Goal: Task Accomplishment & Management: Manage account settings

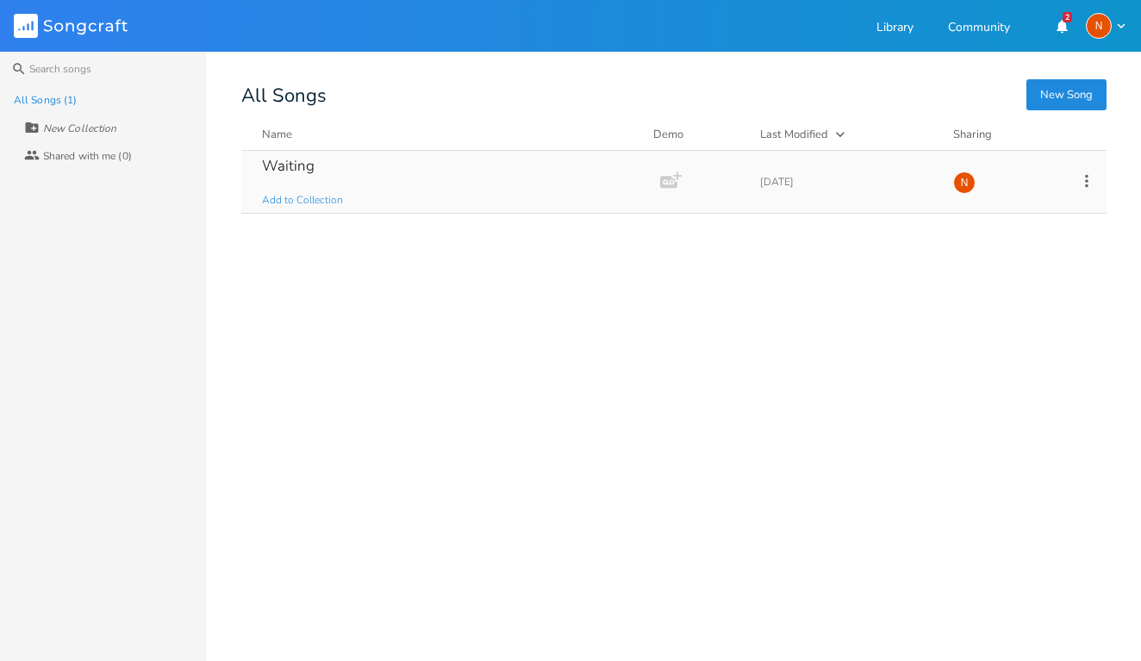
click at [306, 170] on div "Waiting" at bounding box center [288, 166] width 53 height 15
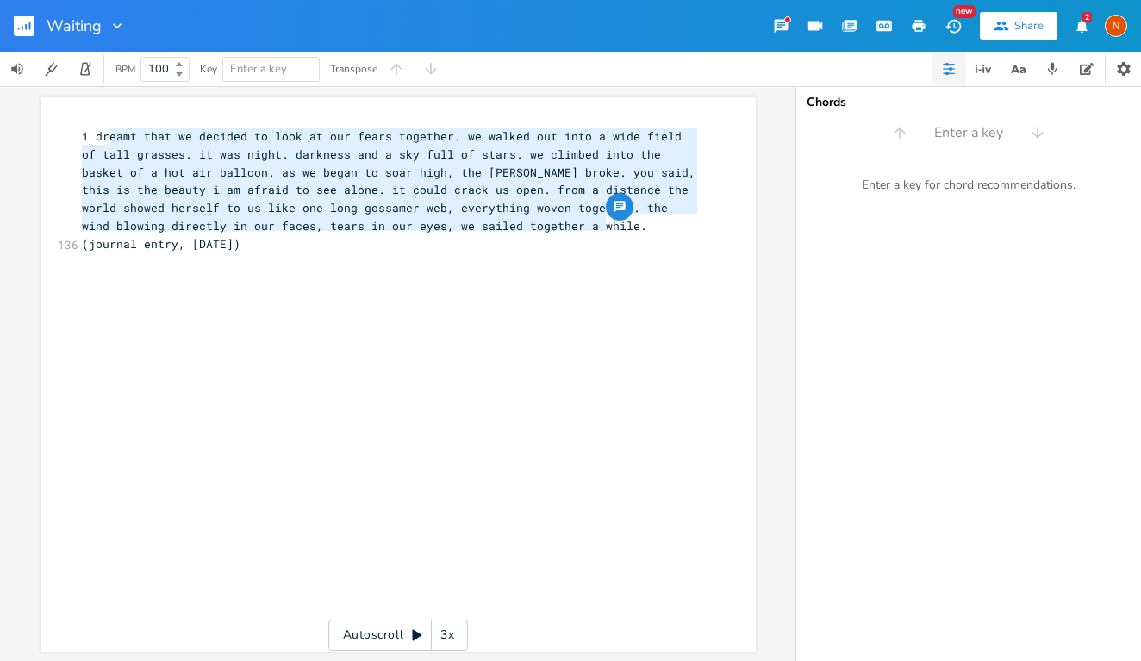
type textarea "i dreamt that we decided to look at our fears together. we walked out into a wi…"
drag, startPoint x: 630, startPoint y: 223, endPoint x: 55, endPoint y: 131, distance: 582.2
click at [55, 131] on div "i dreamt that we decided to look at our fears together. we walked out into a wi…" at bounding box center [398, 375] width 715 height 556
click at [1089, 28] on icon "button" at bounding box center [1082, 26] width 16 height 16
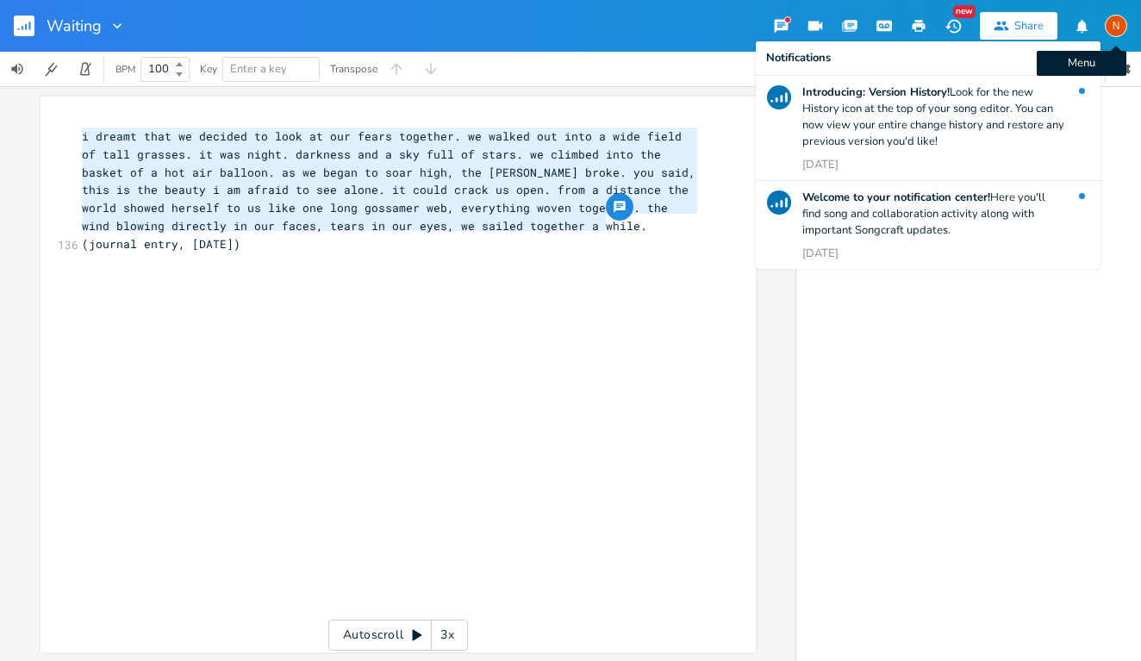
click at [1108, 26] on div "N" at bounding box center [1116, 26] width 22 height 22
click at [1060, 63] on span "Account Settings" at bounding box center [1047, 60] width 80 height 11
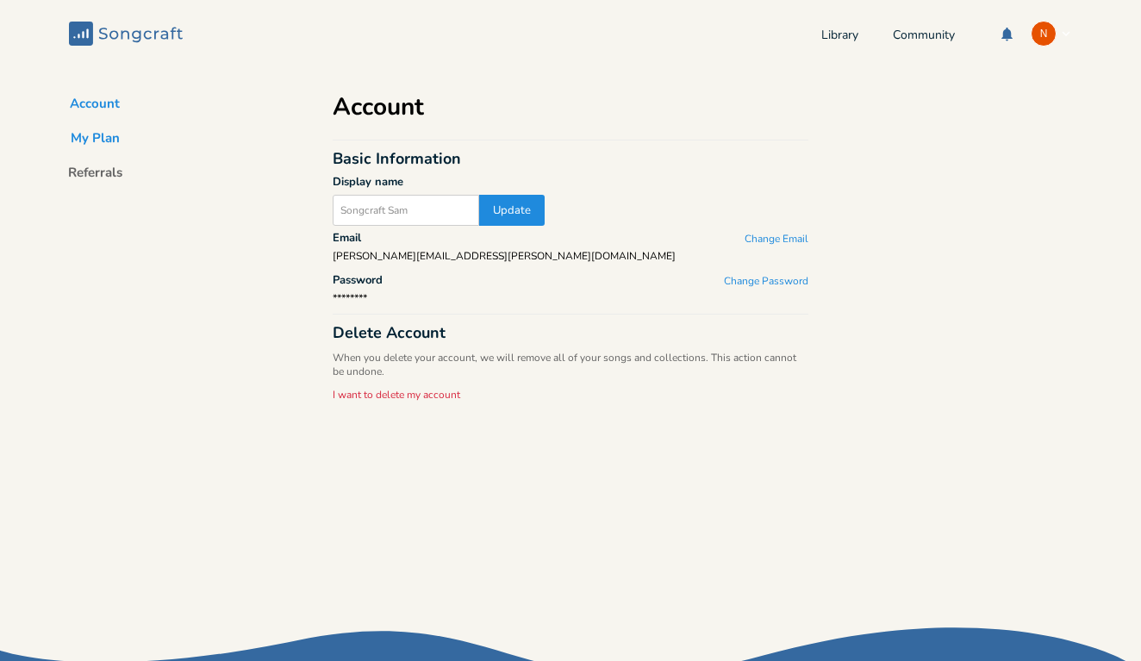
click at [103, 145] on button "My Plan" at bounding box center [95, 141] width 77 height 24
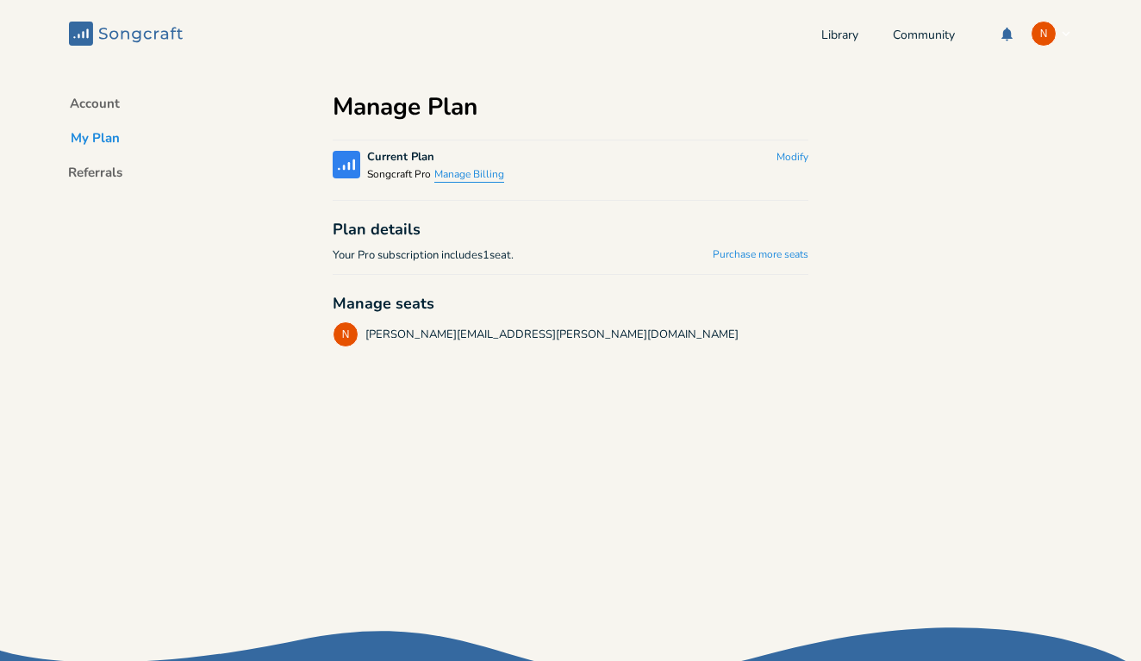
click at [476, 176] on button "Manage Billing" at bounding box center [469, 175] width 70 height 15
click at [801, 153] on button "Modify" at bounding box center [793, 158] width 32 height 15
click at [721, 251] on link "Purchase more seats" at bounding box center [761, 255] width 96 height 15
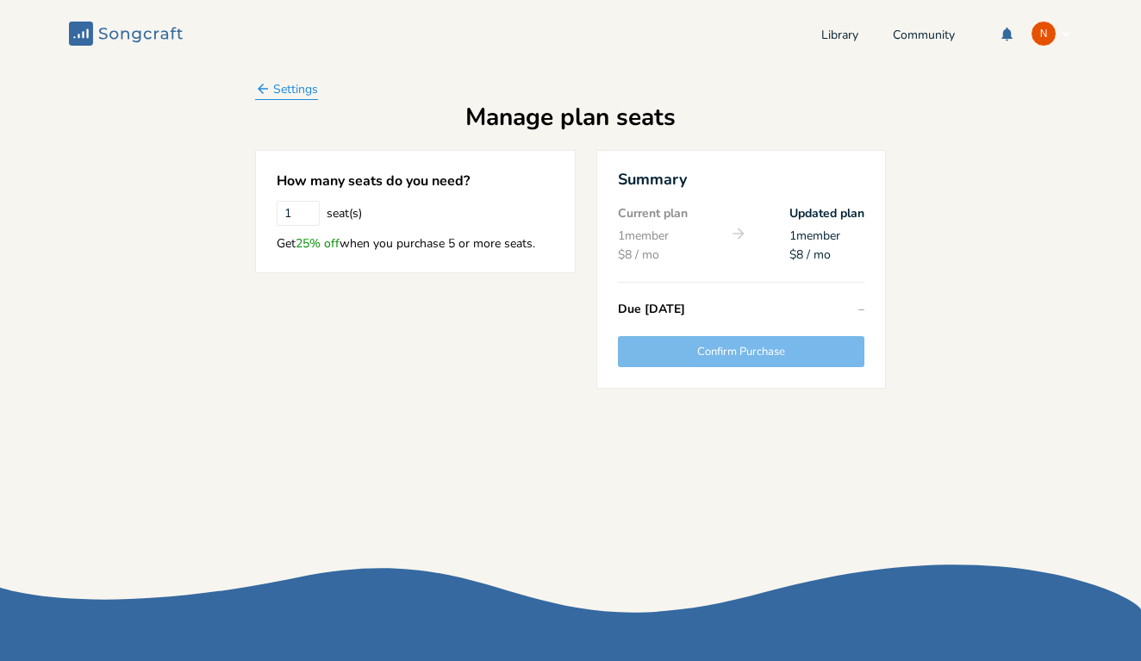
click at [296, 81] on div "Back Settings" at bounding box center [286, 89] width 63 height 16
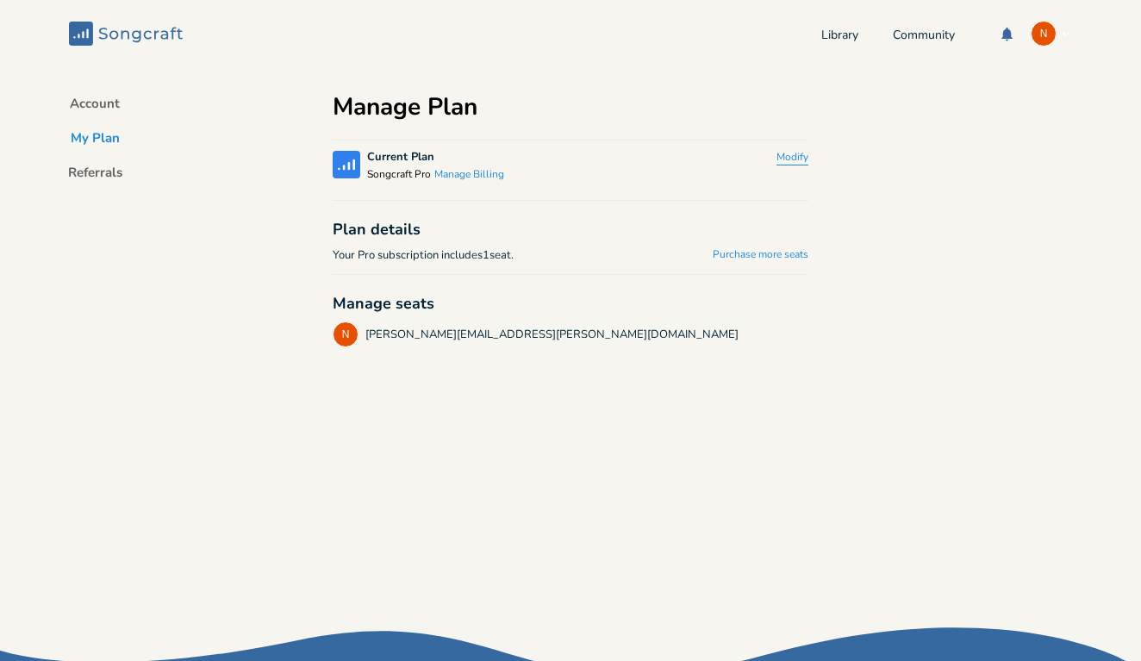
click at [784, 153] on button "Modify" at bounding box center [793, 158] width 32 height 15
click at [772, 160] on button "Downgrade" at bounding box center [765, 165] width 88 height 28
click at [465, 175] on button "Manage Billing" at bounding box center [469, 175] width 70 height 15
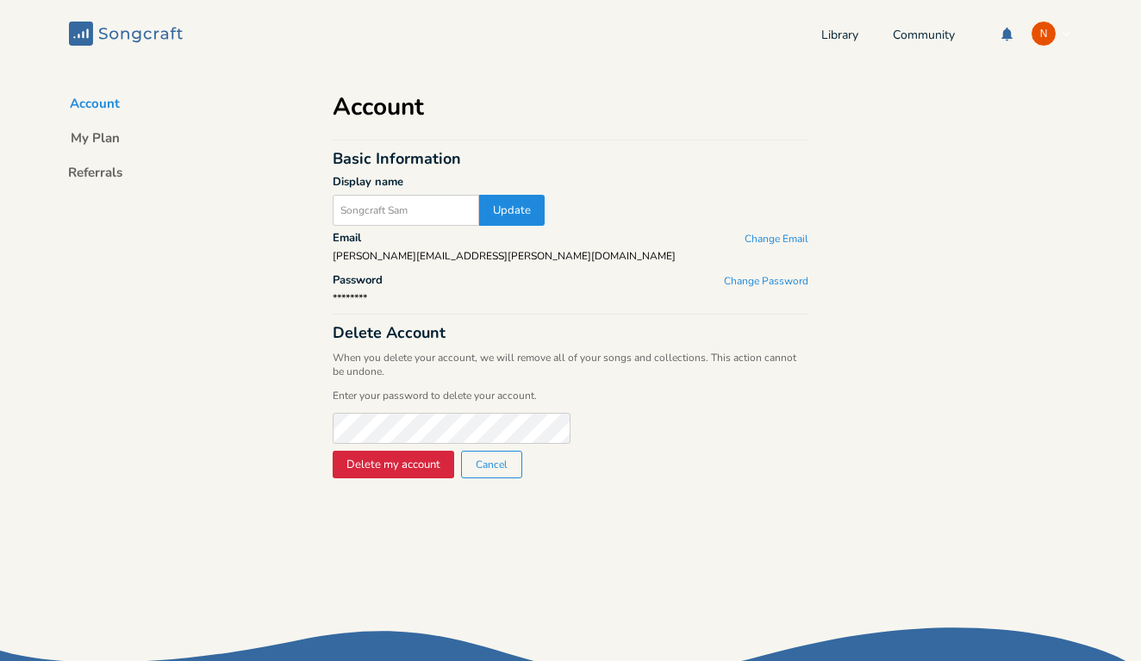
click at [481, 468] on button "Cancel" at bounding box center [491, 465] width 61 height 28
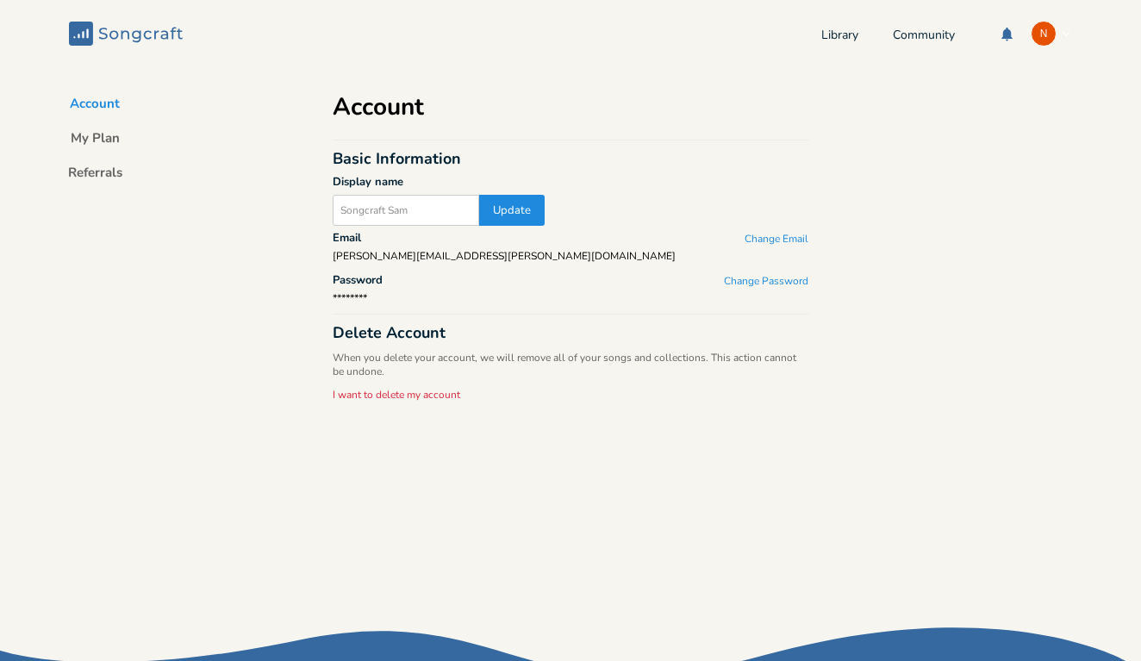
click at [1030, 60] on header "Songcraft Library Community N" at bounding box center [570, 33] width 1141 height 67
click at [1033, 27] on div "N" at bounding box center [1044, 34] width 26 height 26
click at [988, 88] on span "Chat with Support" at bounding box center [973, 90] width 84 height 11
click at [1031, 42] on div "N" at bounding box center [1044, 34] width 26 height 26
click at [994, 95] on span "Chat with Support" at bounding box center [973, 90] width 84 height 11
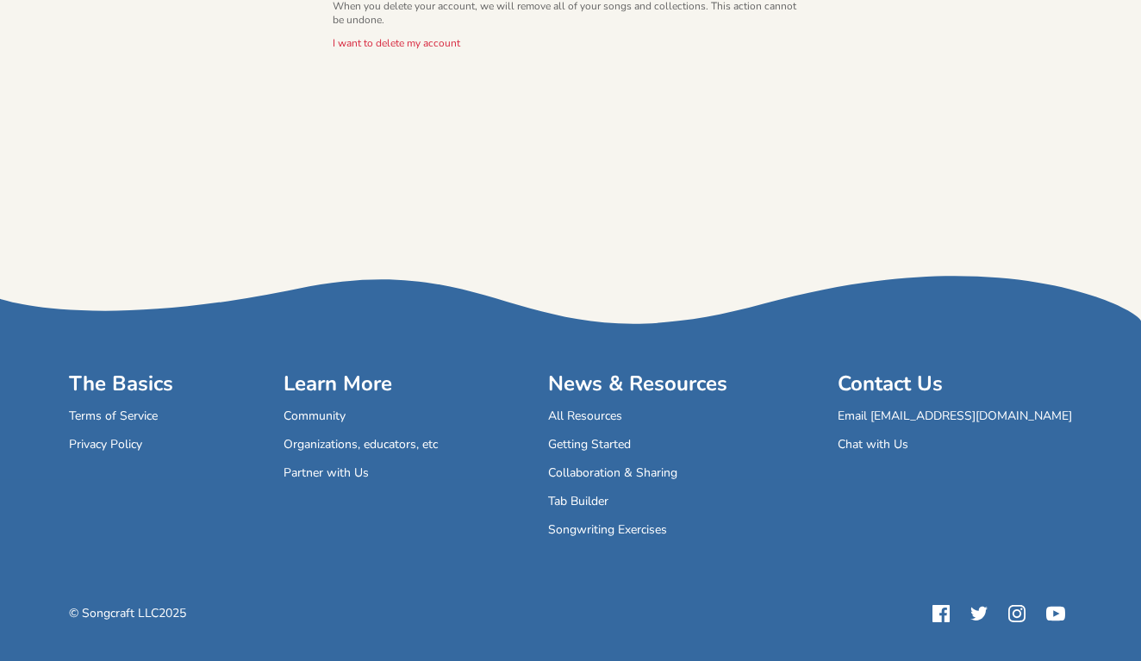
scroll to position [352, 0]
click at [959, 422] on link "Email [EMAIL_ADDRESS][DOMAIN_NAME]" at bounding box center [955, 417] width 234 height 15
click at [908, 446] on button "Chat with Us" at bounding box center [873, 446] width 71 height 15
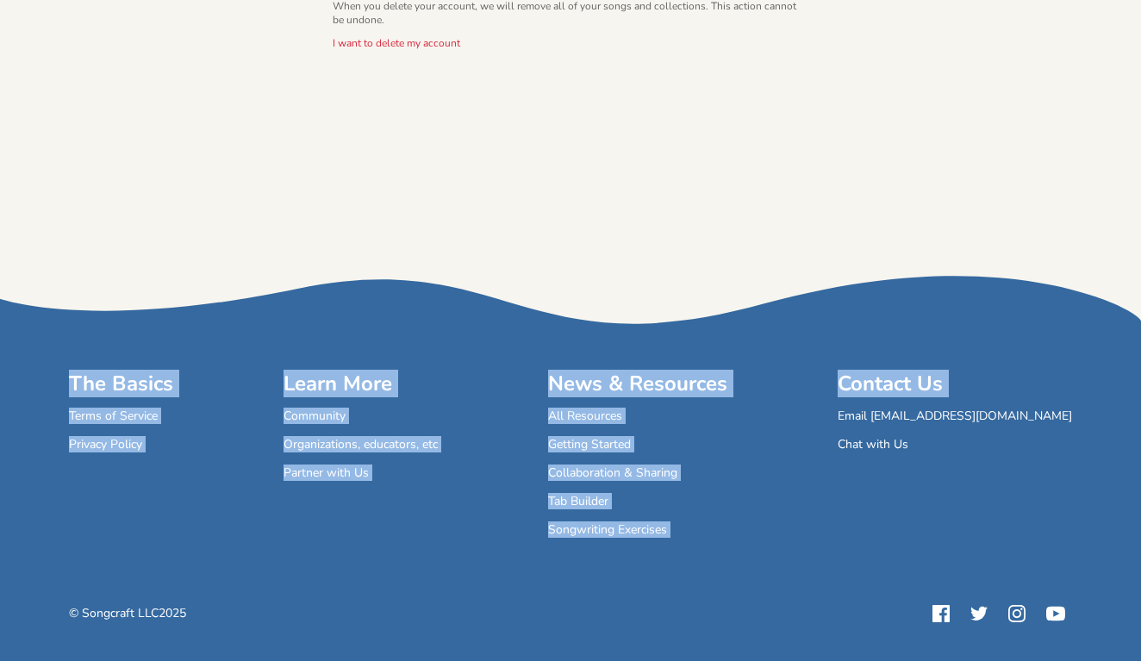
drag, startPoint x: 1074, startPoint y: 409, endPoint x: 908, endPoint y: 404, distance: 166.4
click at [908, 479] on footer "The Basics Dropdown The Basics Terms of Service Privacy Policy Learn More Dropd…" at bounding box center [570, 570] width 1141 height 182
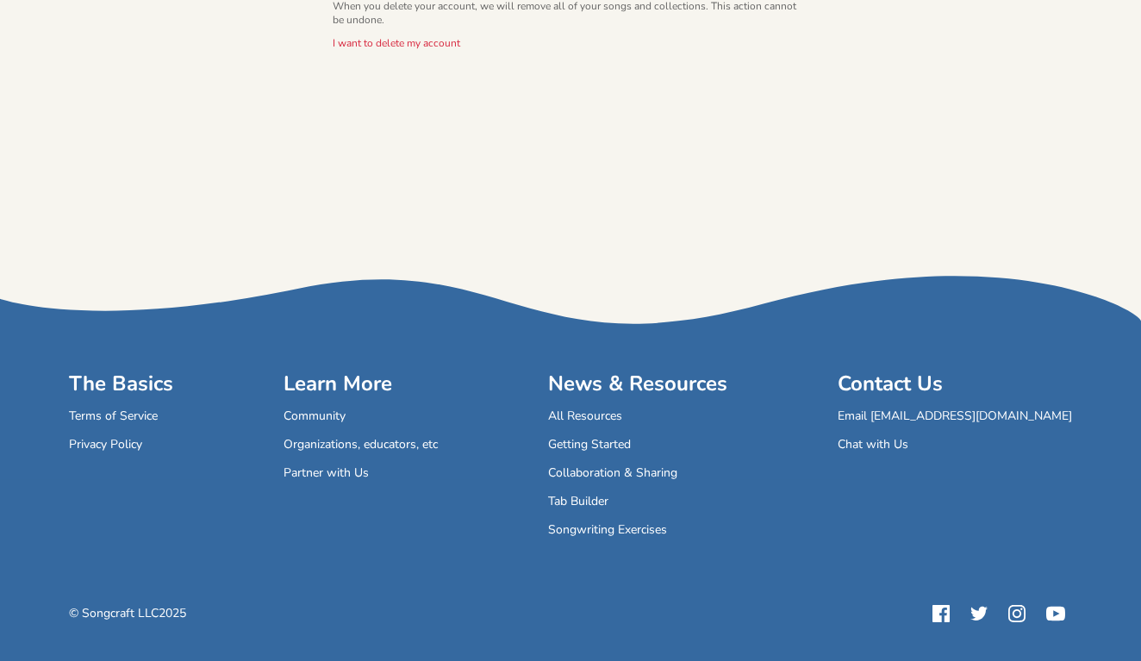
click at [908, 404] on div "The Basics Dropdown The Basics Terms of Service Privacy Policy Learn More Dropd…" at bounding box center [570, 462] width 1003 height 182
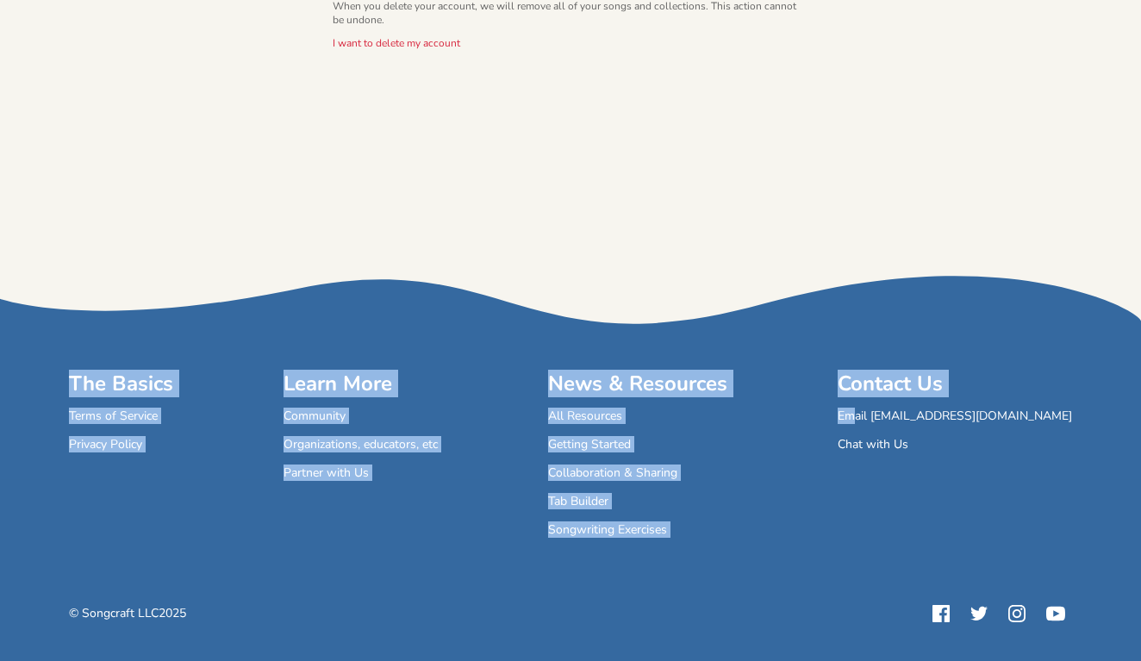
drag, startPoint x: 1062, startPoint y: 415, endPoint x: 925, endPoint y: 415, distance: 137.0
click at [925, 479] on footer "The Basics Dropdown The Basics Terms of Service Privacy Policy Learn More Dropd…" at bounding box center [570, 570] width 1141 height 182
click at [925, 415] on link "Email [EMAIL_ADDRESS][DOMAIN_NAME]" at bounding box center [955, 417] width 234 height 15
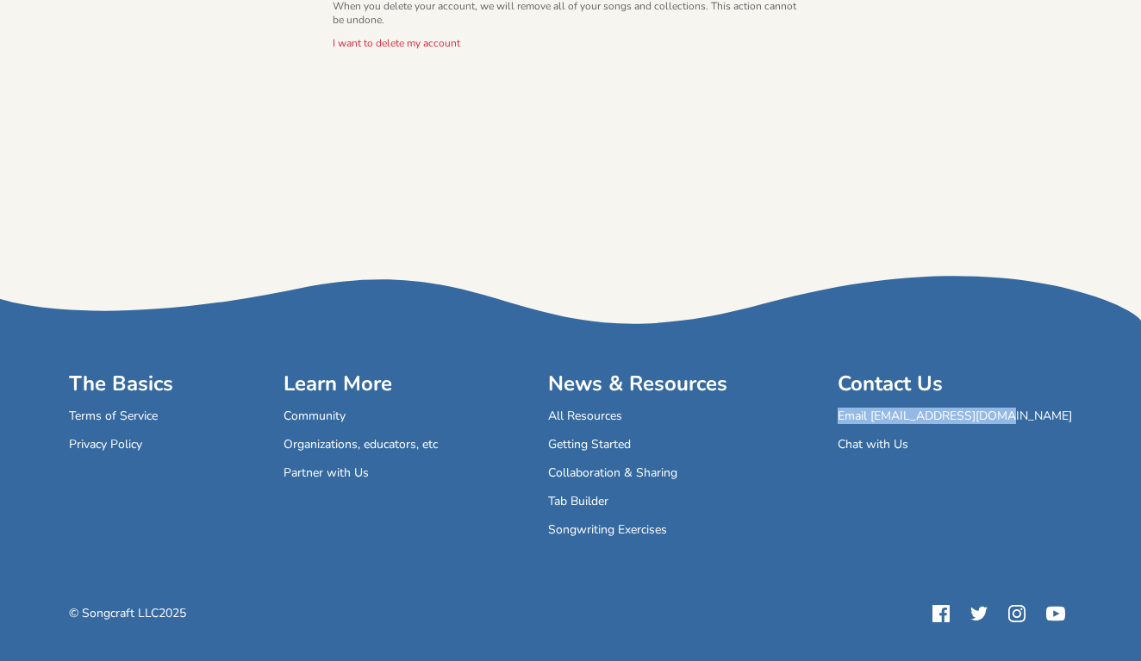
drag, startPoint x: 913, startPoint y: 415, endPoint x: 1060, endPoint y: 419, distance: 147.4
click at [1060, 419] on link "Email [EMAIL_ADDRESS][DOMAIN_NAME]" at bounding box center [955, 417] width 234 height 15
copy link "Email [EMAIL_ADDRESS][DOMAIN_NAME]"
